Goal: Task Accomplishment & Management: Manage account settings

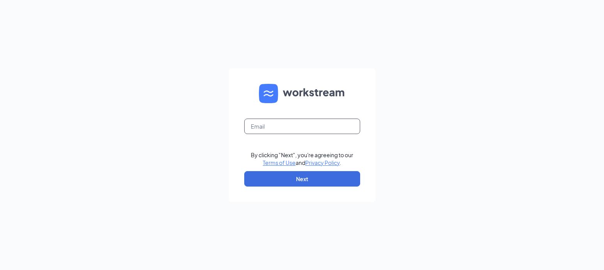
click at [284, 129] on input "text" at bounding box center [302, 126] width 116 height 15
type input "rs031440@tacobell.com"
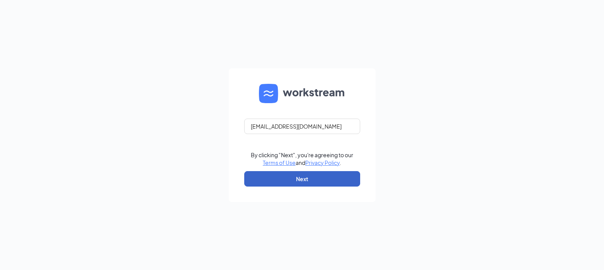
click at [293, 177] on button "Next" at bounding box center [302, 178] width 116 height 15
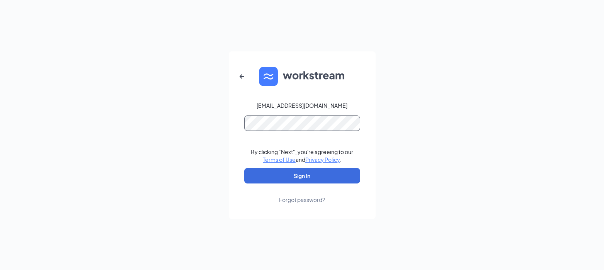
click at [244, 168] on button "Sign In" at bounding box center [302, 175] width 116 height 15
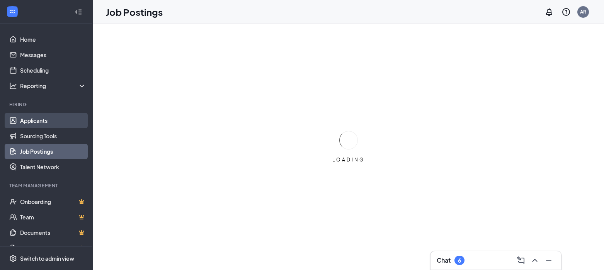
click at [29, 126] on link "Applicants" at bounding box center [53, 120] width 66 height 15
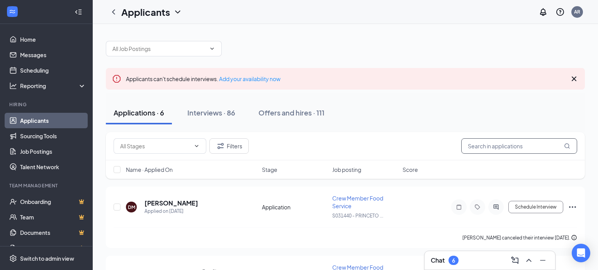
click at [498, 140] on input "text" at bounding box center [520, 145] width 116 height 15
click at [229, 115] on div "Interviews · 86" at bounding box center [211, 113] width 48 height 10
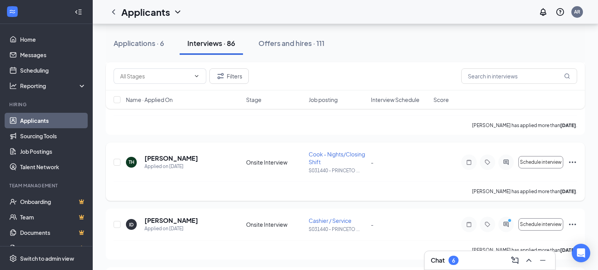
scroll to position [1508, 0]
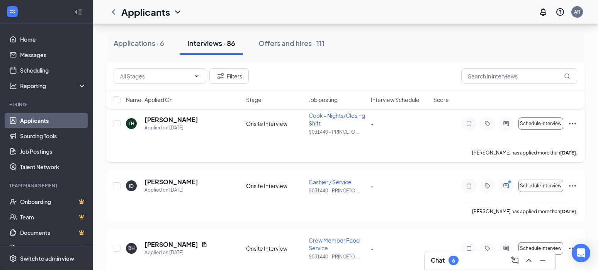
click at [574, 122] on icon "Ellipses" at bounding box center [572, 123] width 9 height 9
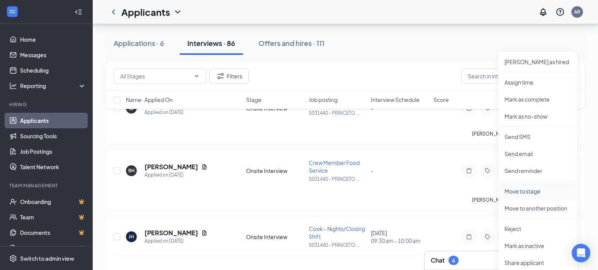
scroll to position [1624, 0]
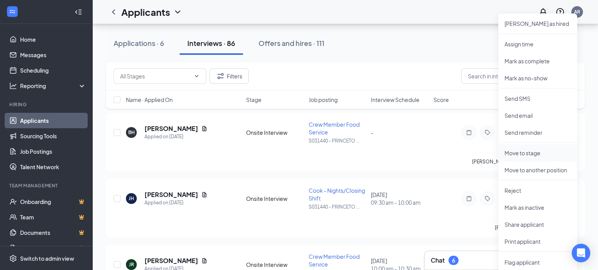
click at [529, 153] on p "Move to stage" at bounding box center [538, 153] width 66 height 8
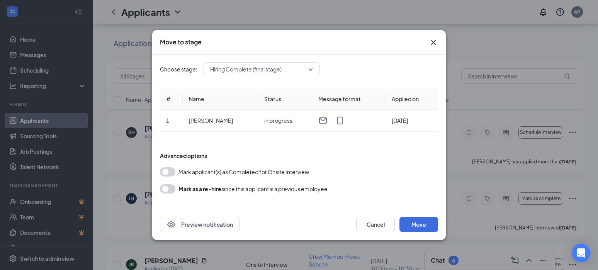
click at [168, 192] on button "button" at bounding box center [167, 188] width 15 height 9
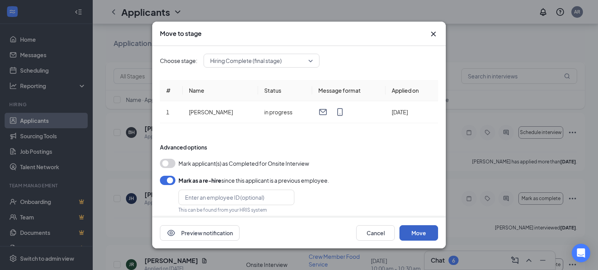
click at [407, 231] on button "Move" at bounding box center [419, 232] width 39 height 15
